Goal: Task Accomplishment & Management: Complete application form

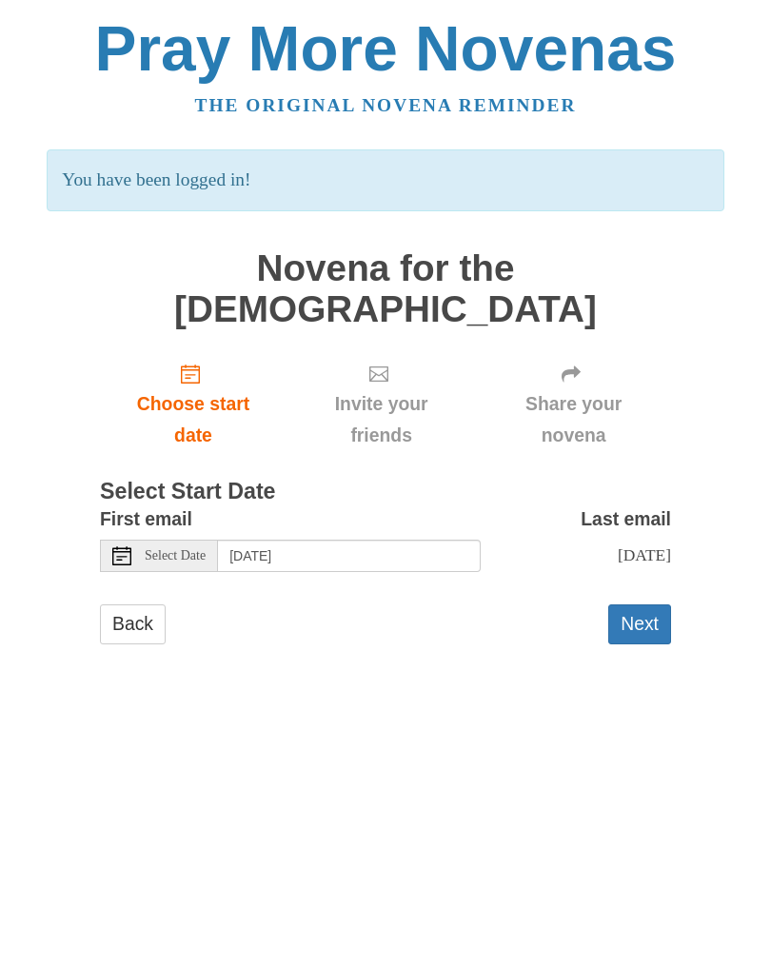
click at [657, 605] on button "Next" at bounding box center [639, 624] width 63 height 39
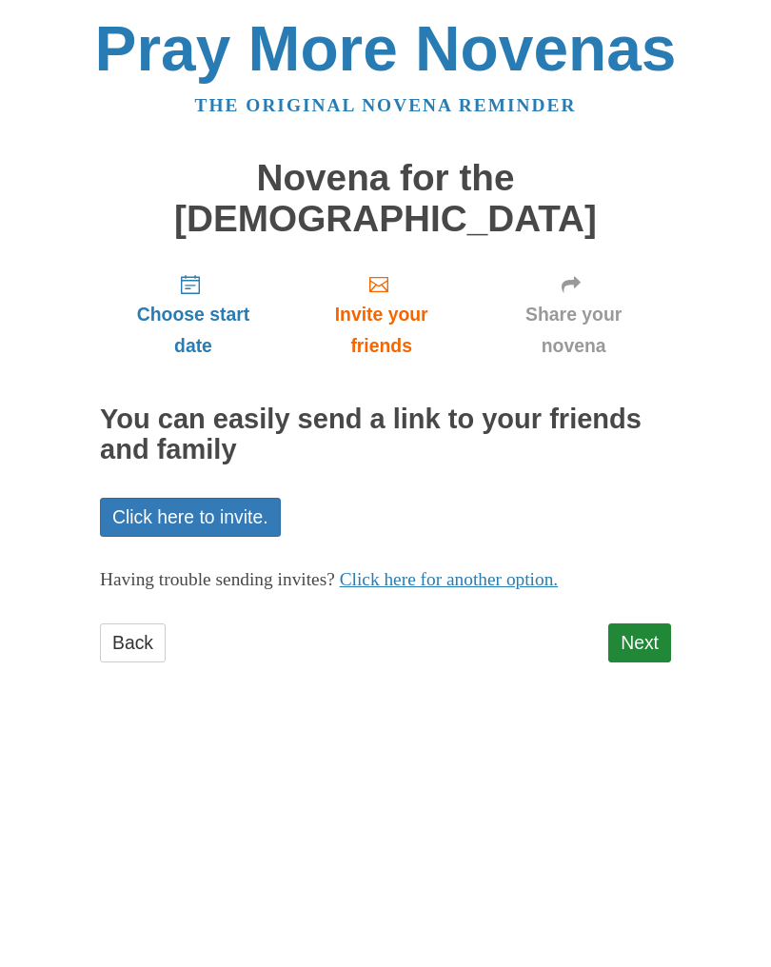
click at [644, 624] on link "Next" at bounding box center [639, 643] width 63 height 39
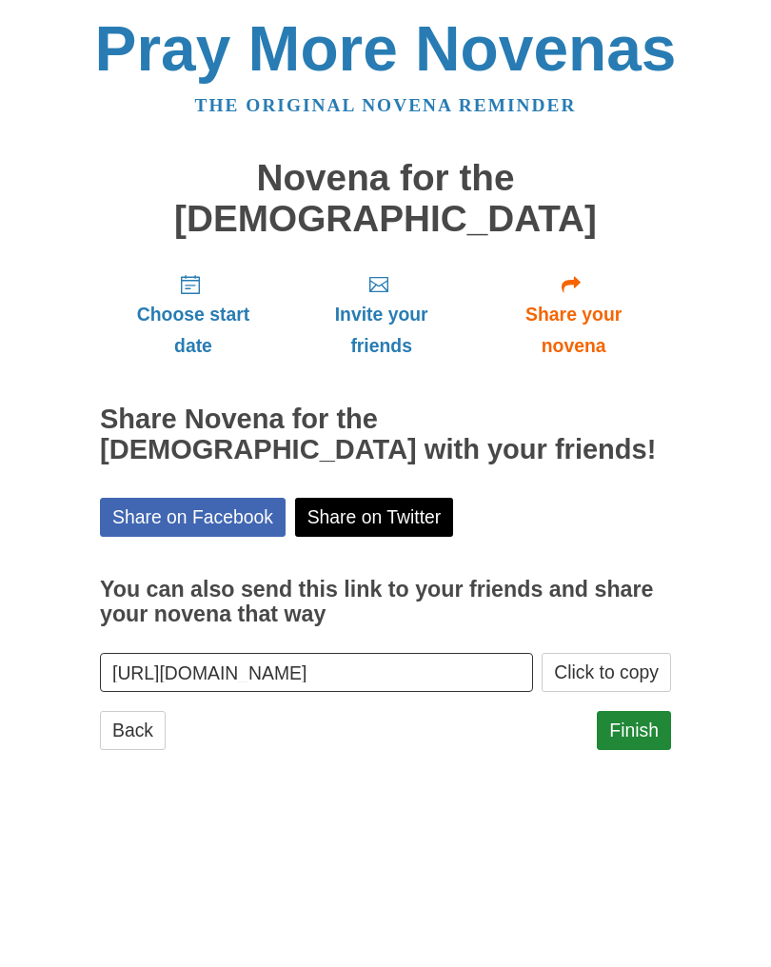
click at [640, 711] on link "Finish" at bounding box center [634, 730] width 74 height 39
